Goal: Find specific page/section

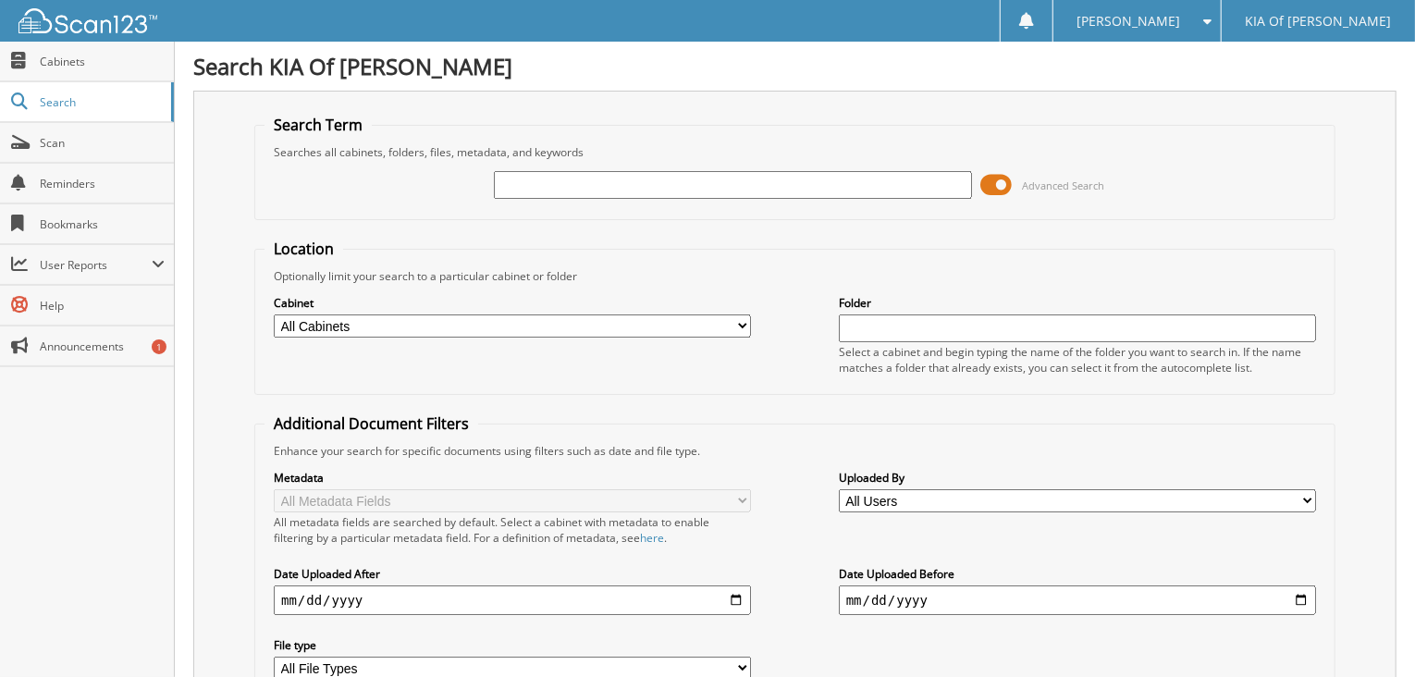
click at [521, 185] on input "text" at bounding box center [732, 185] width 477 height 28
click at [527, 186] on input "text" at bounding box center [732, 185] width 477 height 28
type input "6156380"
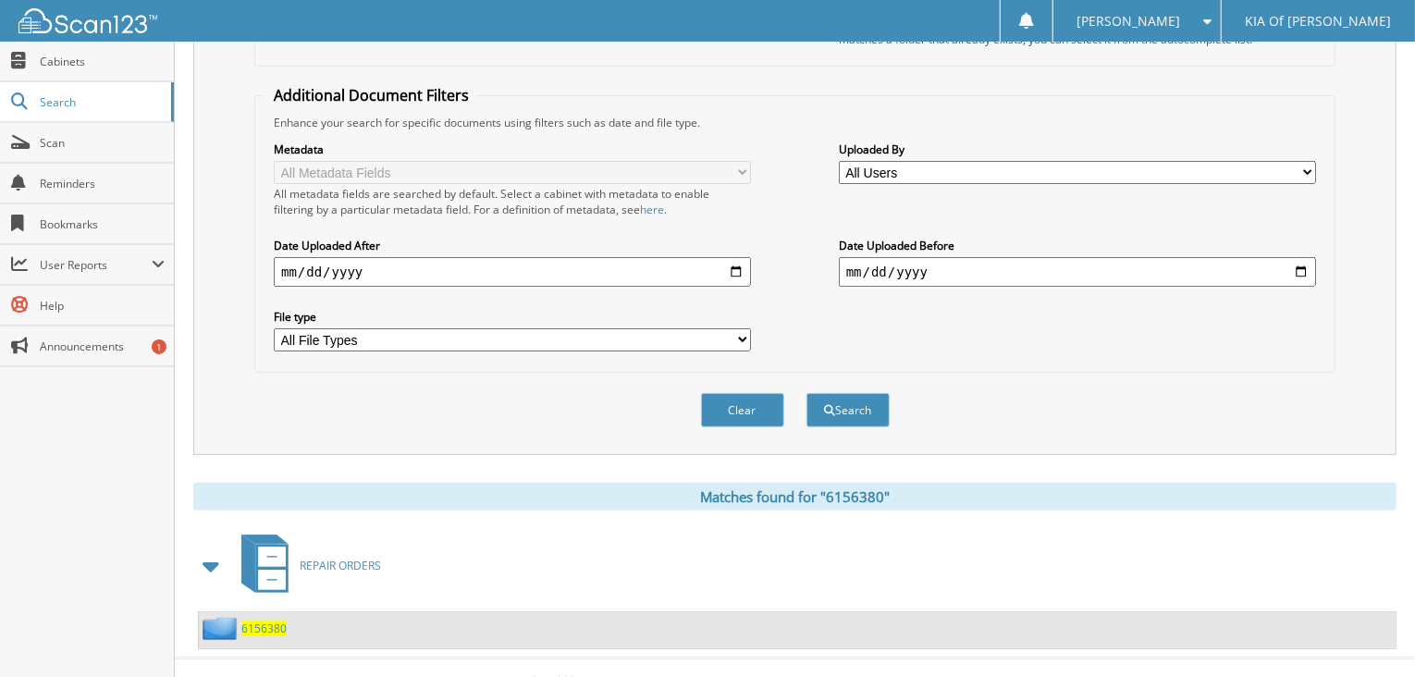
scroll to position [339, 0]
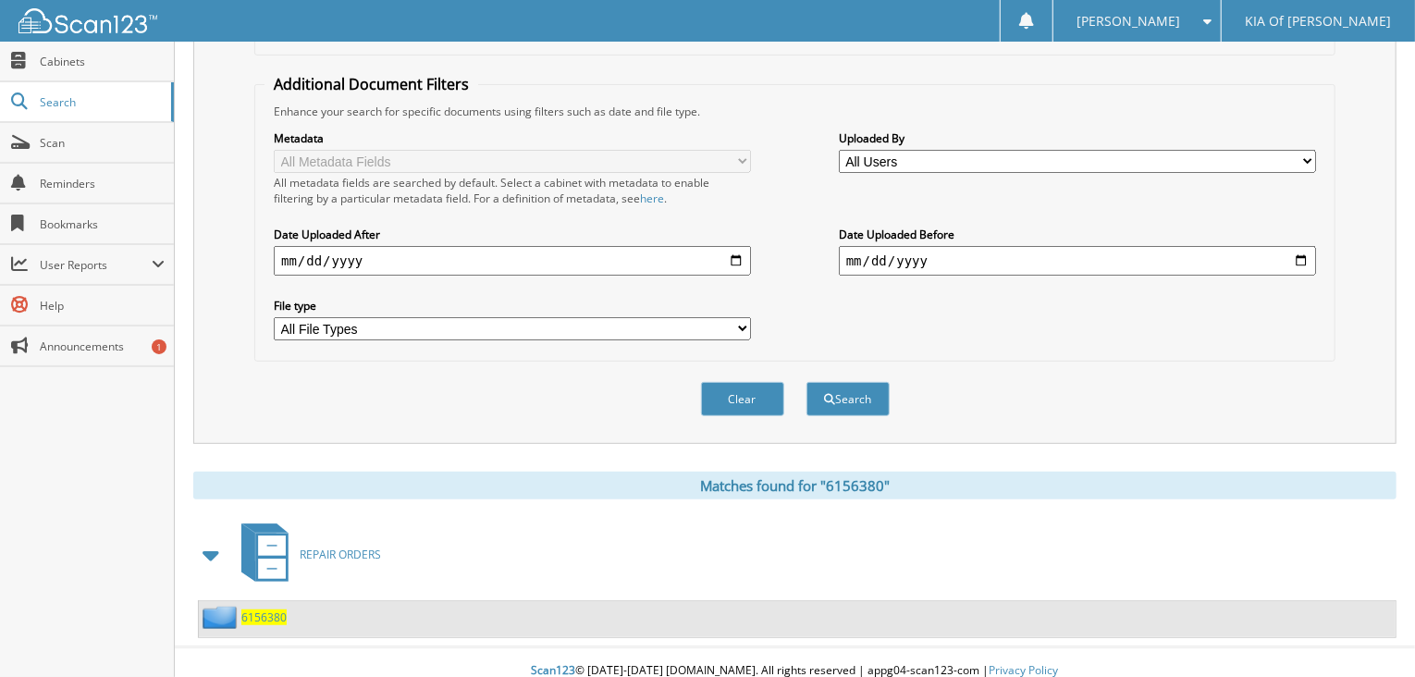
click at [264, 609] on span "6156380" at bounding box center [263, 617] width 45 height 16
